Goal: Find specific fact: Find specific fact

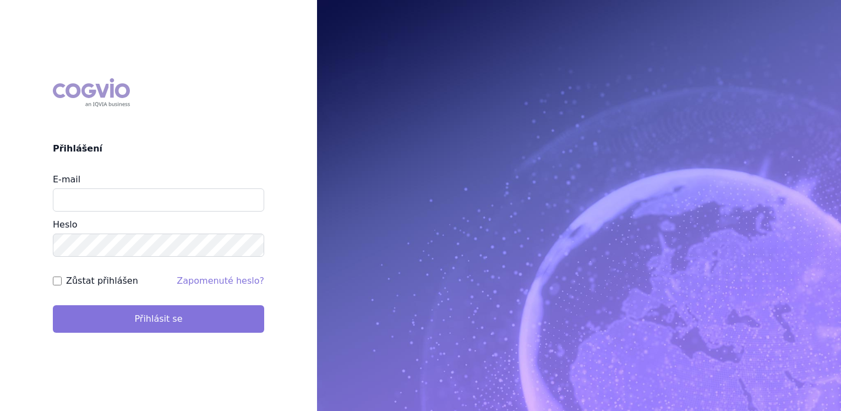
type input "jana_oberreiterova@accord-healthcare.com"
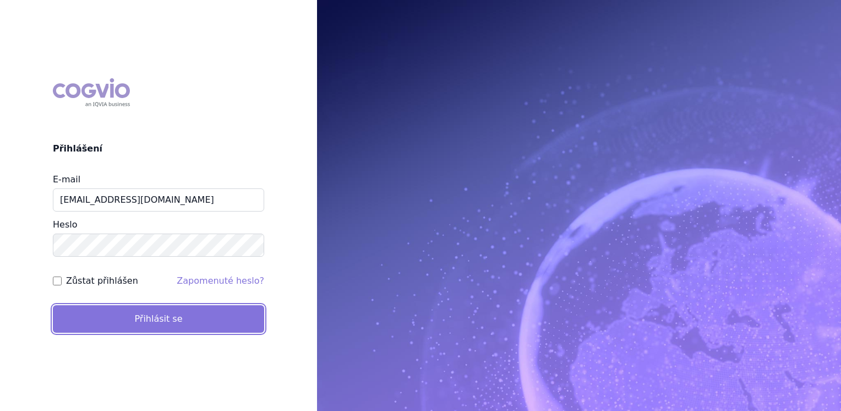
click at [152, 321] on button "Přihlásit se" at bounding box center [158, 319] width 211 height 28
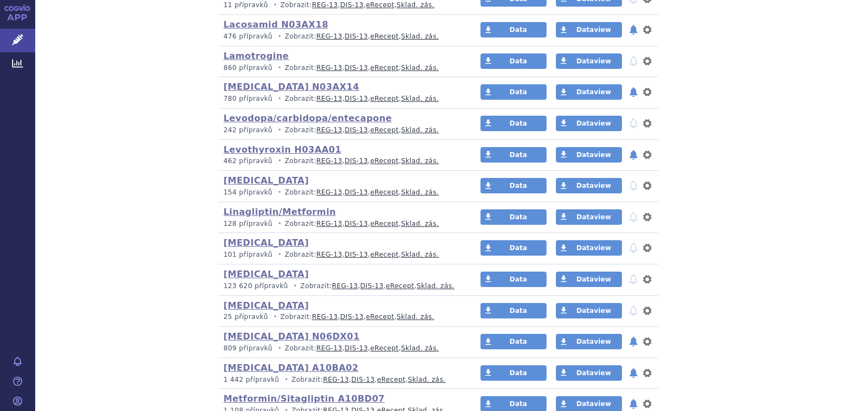
scroll to position [1266, 0]
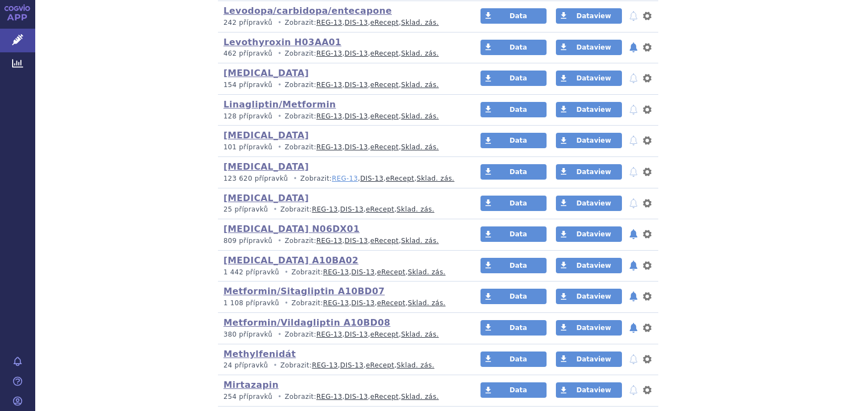
click at [336, 175] on link "REG-13" at bounding box center [345, 179] width 26 height 8
click at [317, 143] on link "REG-13" at bounding box center [330, 147] width 26 height 8
click at [345, 144] on link "DIS-13" at bounding box center [356, 147] width 23 height 8
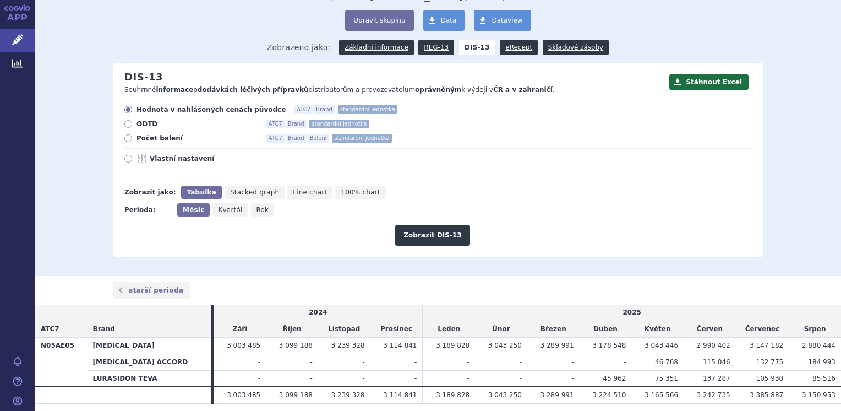
scroll to position [99, 0]
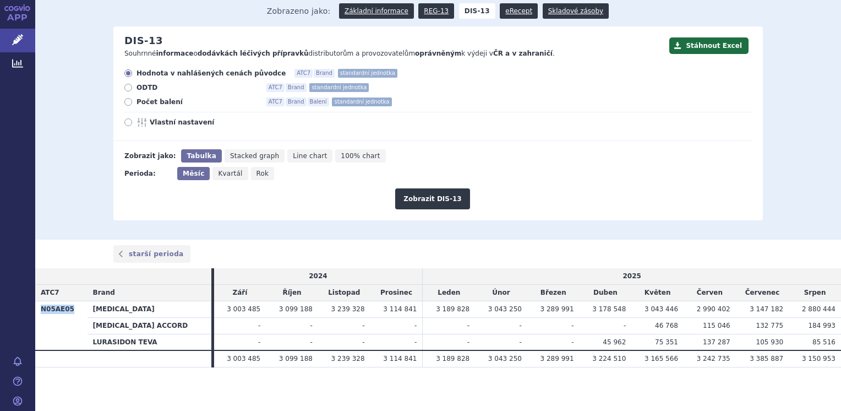
drag, startPoint x: 75, startPoint y: 311, endPoint x: 42, endPoint y: 312, distance: 33.6
click at [42, 312] on th "N05AE05" at bounding box center [61, 326] width 52 height 50
copy th "N05AE05"
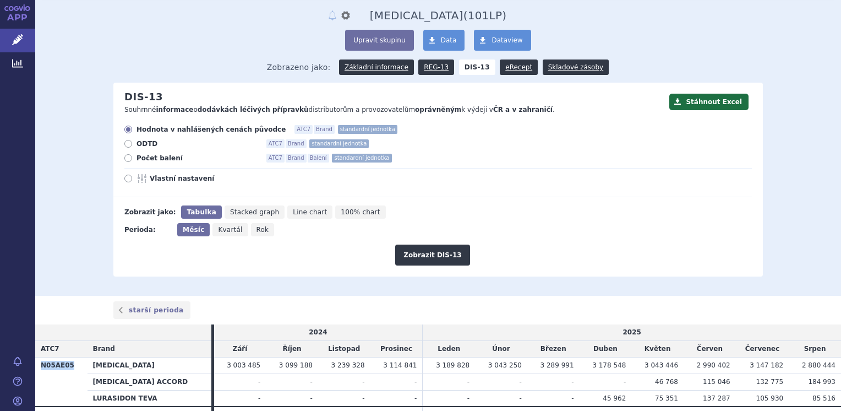
scroll to position [0, 0]
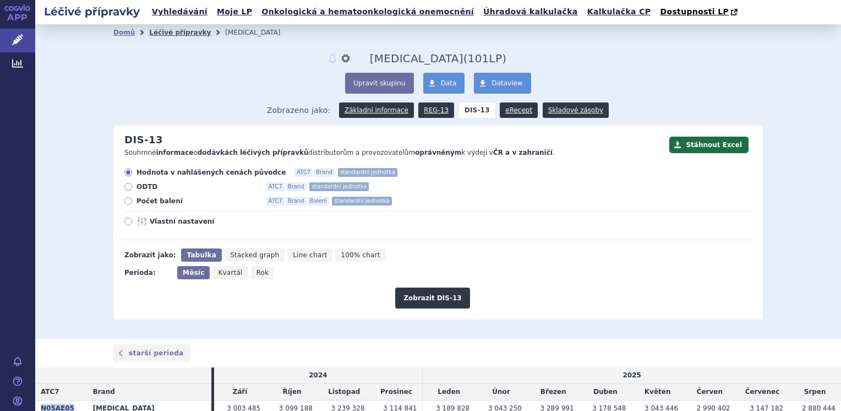
click at [182, 34] on link "Léčivé přípravky" at bounding box center [180, 33] width 62 height 8
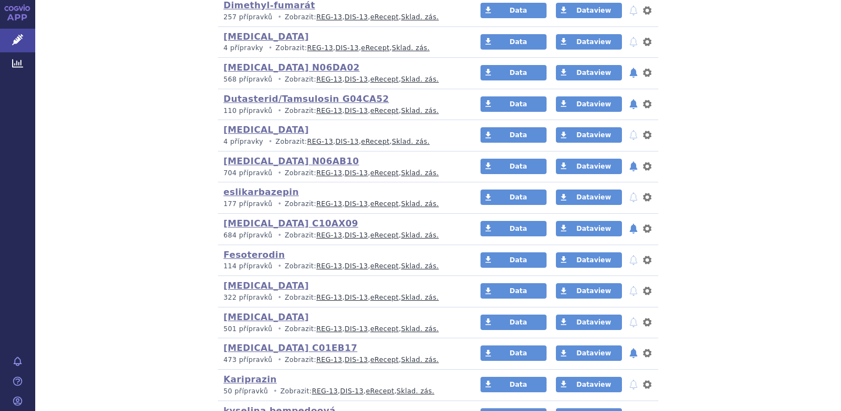
scroll to position [771, 0]
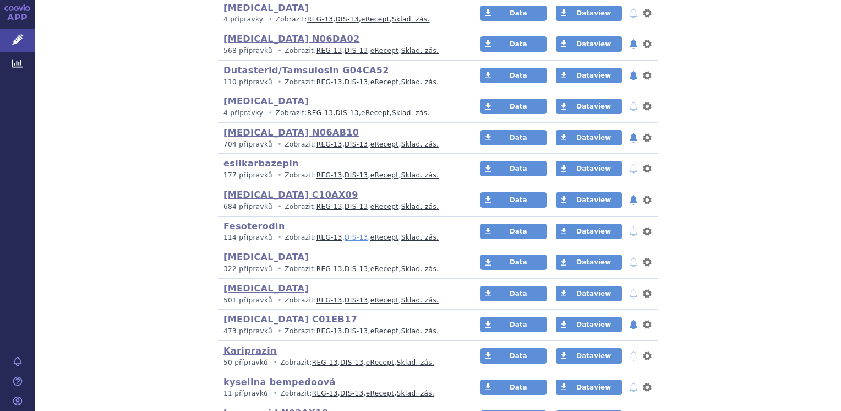
click at [345, 236] on link "DIS-13" at bounding box center [356, 237] width 23 height 8
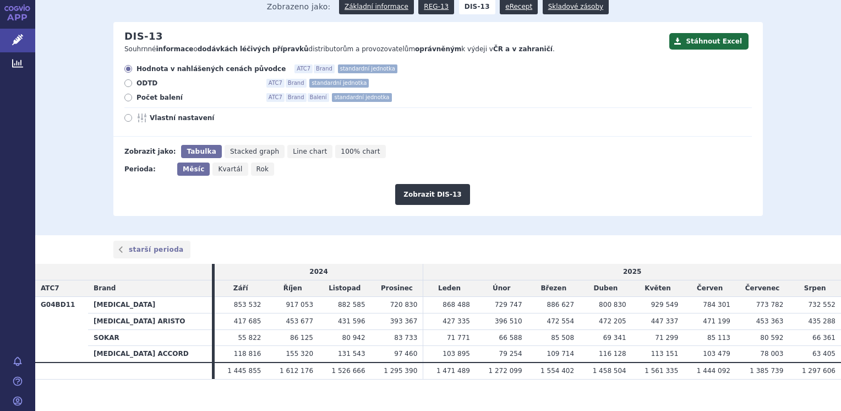
scroll to position [110, 0]
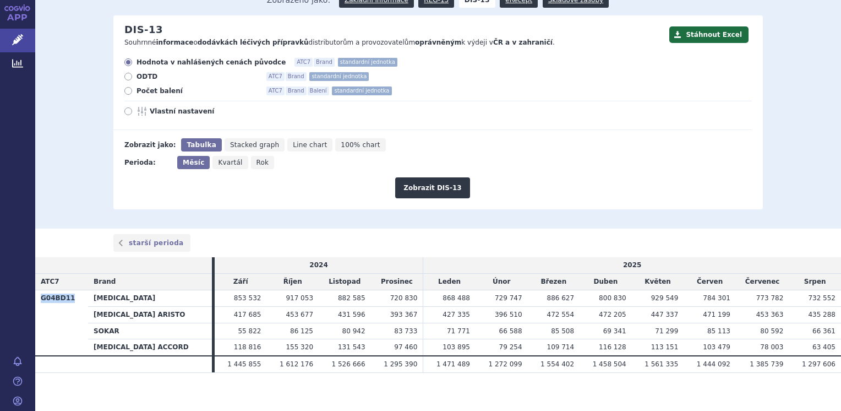
drag, startPoint x: 74, startPoint y: 301, endPoint x: 35, endPoint y: 306, distance: 39.4
click at [35, 306] on th "G04BD11" at bounding box center [61, 323] width 53 height 66
copy th "G04BD11"
